Goal: Navigation & Orientation: Find specific page/section

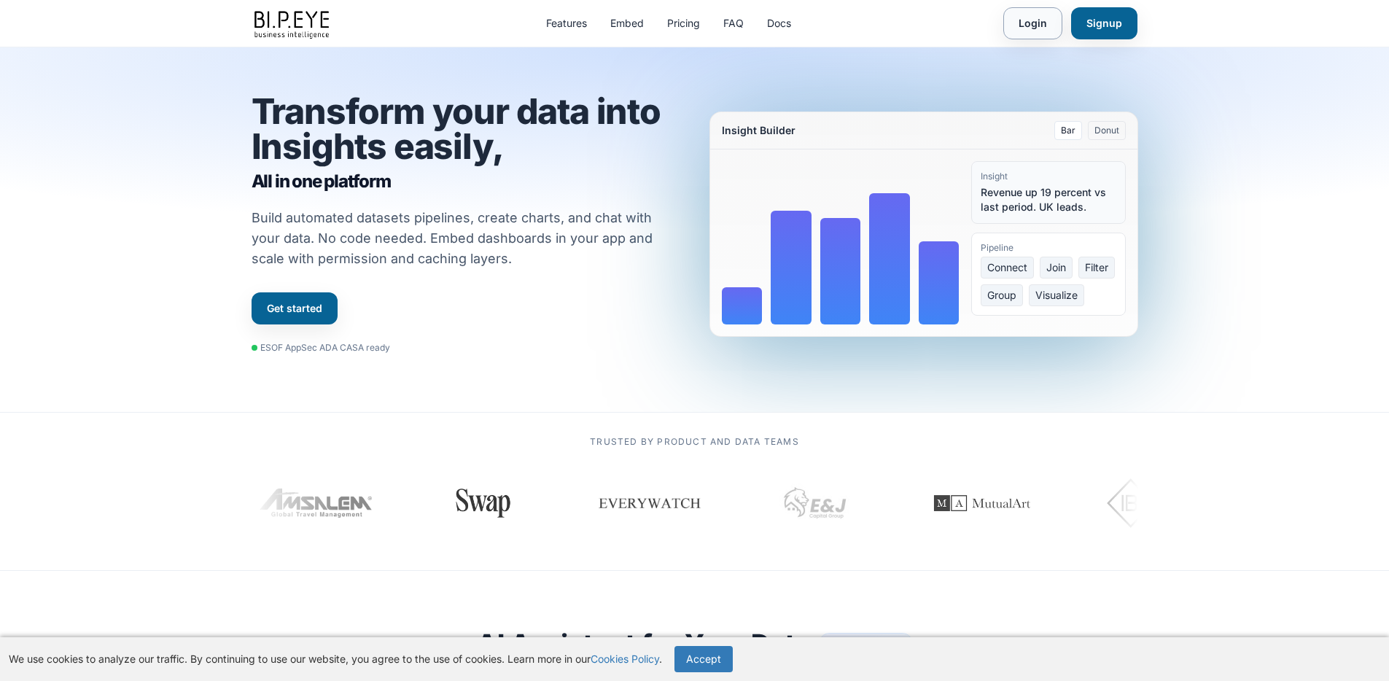
click at [1030, 20] on link "Login" at bounding box center [1032, 23] width 59 height 32
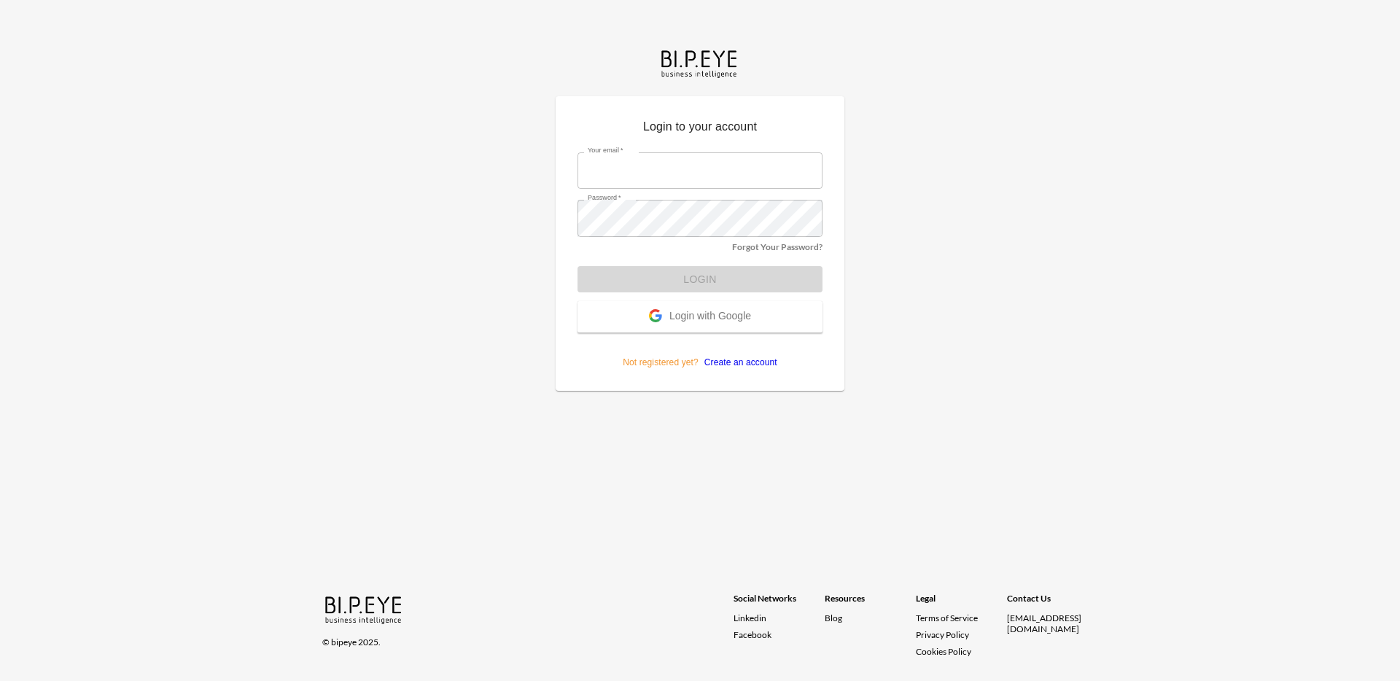
type input "nadia@mutualart.com"
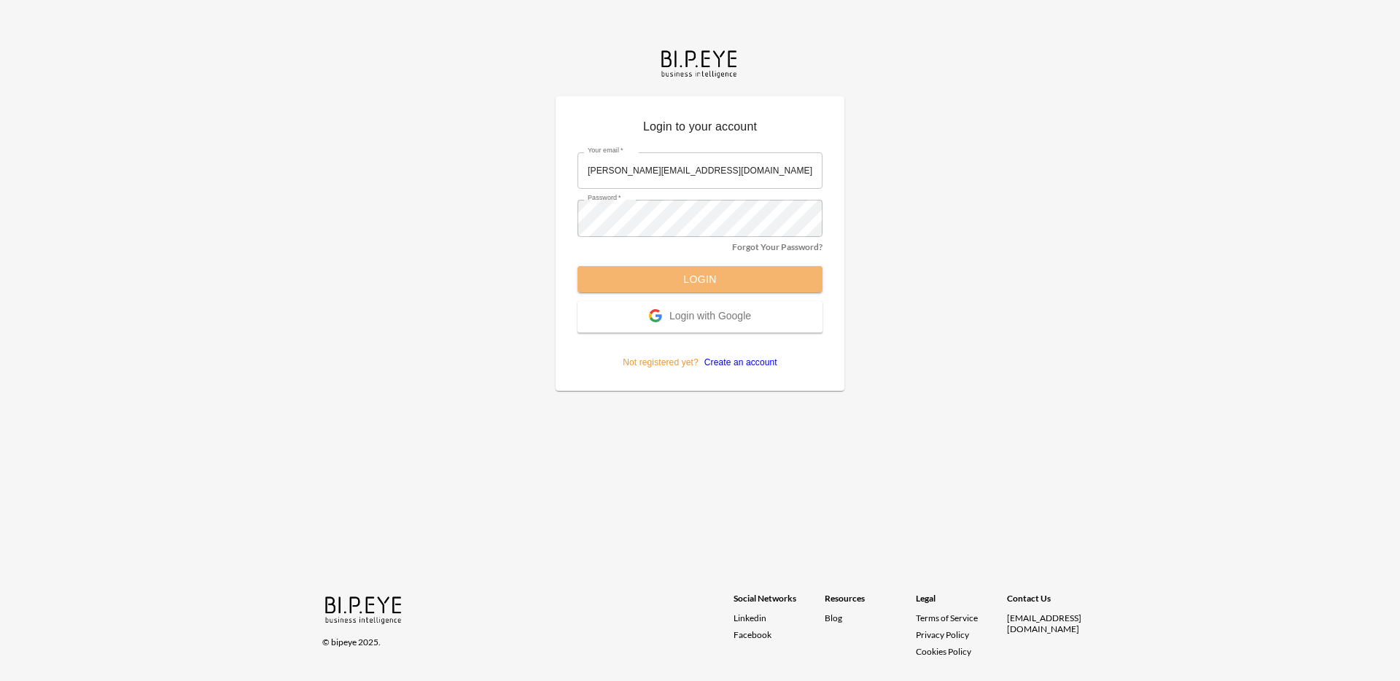
click at [617, 278] on button "Login" at bounding box center [699, 279] width 245 height 27
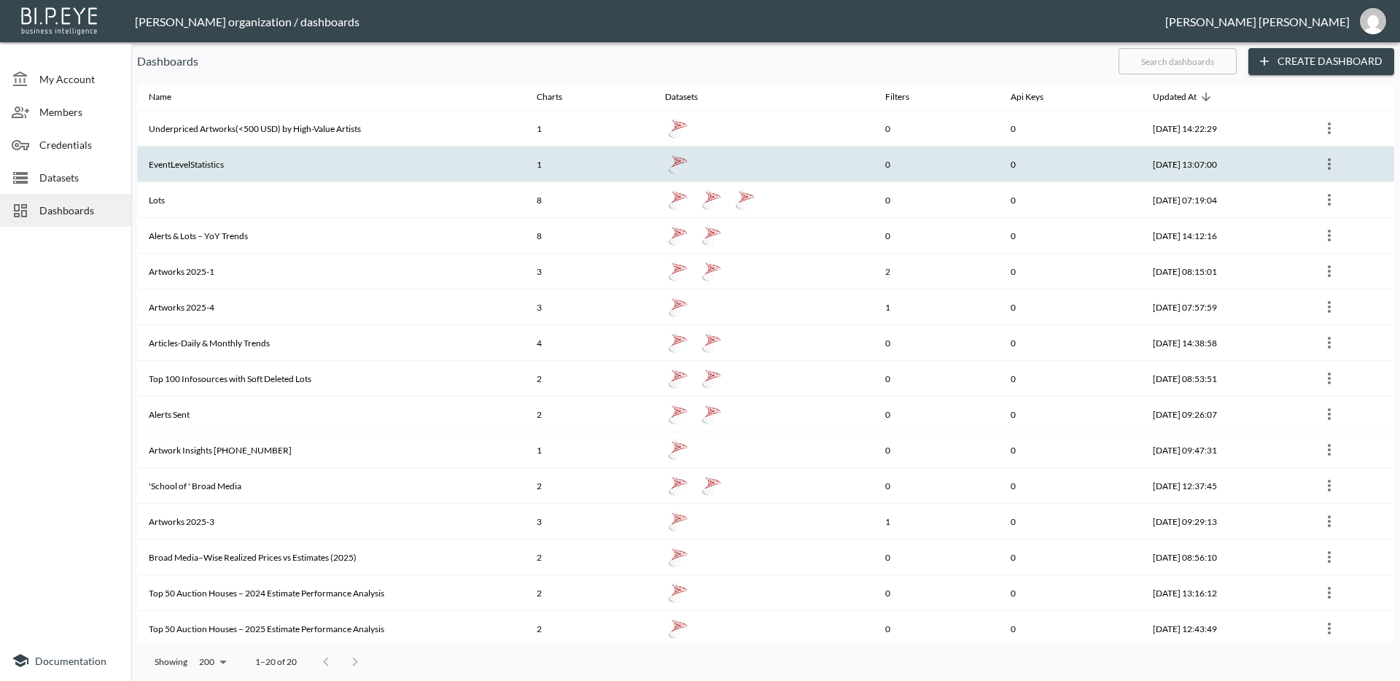
click at [238, 168] on th "EventLevelStatistics" at bounding box center [331, 165] width 388 height 36
